Goal: Task Accomplishment & Management: Manage account settings

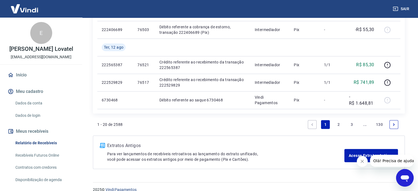
scroll to position [550, 0]
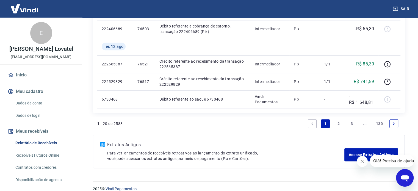
click at [338, 124] on link "2" at bounding box center [338, 123] width 9 height 9
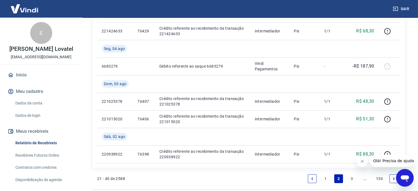
scroll to position [538, 0]
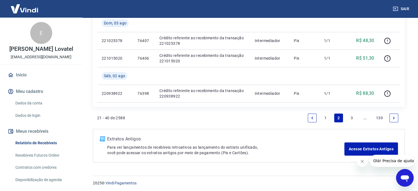
click at [323, 118] on link "1" at bounding box center [325, 118] width 9 height 9
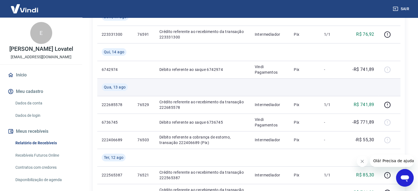
scroll to position [440, 0]
